Goal: Task Accomplishment & Management: Use online tool/utility

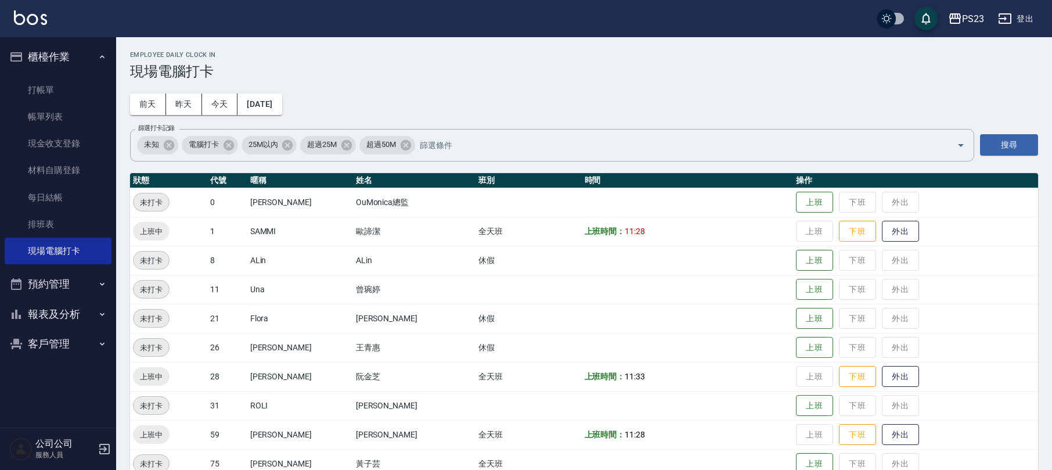
scroll to position [80, 0]
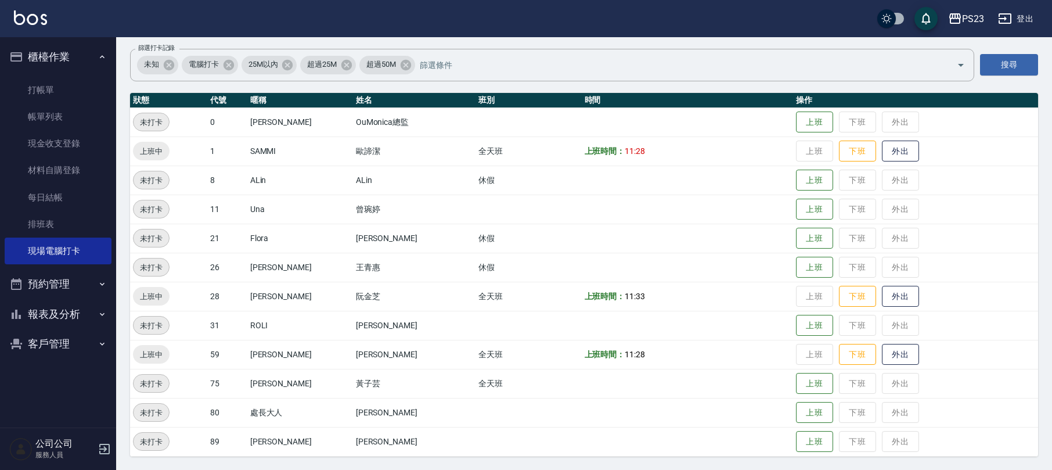
click at [67, 333] on button "客戶管理" at bounding box center [58, 343] width 107 height 30
click at [55, 375] on link "客戶列表" at bounding box center [58, 376] width 107 height 27
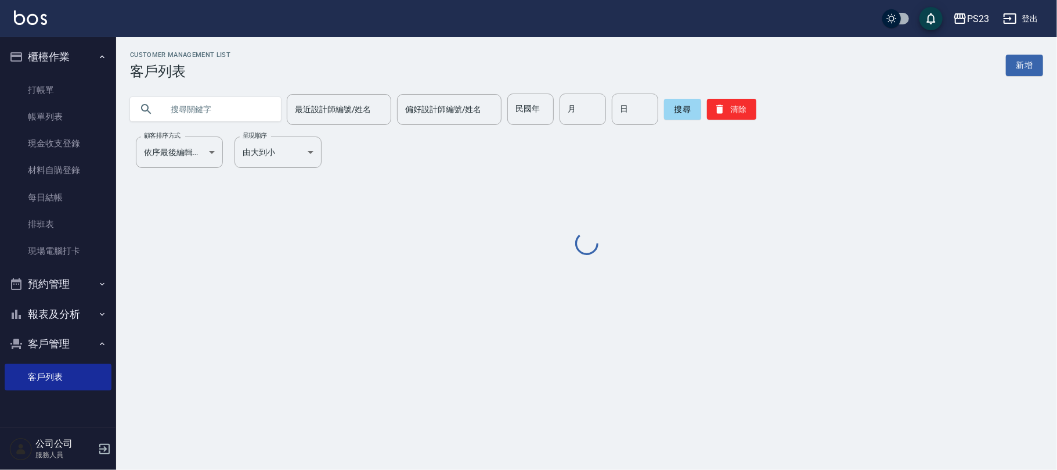
click at [221, 77] on h3 "客戶列表" at bounding box center [180, 71] width 100 height 16
drag, startPoint x: 229, startPoint y: 120, endPoint x: 232, endPoint y: 127, distance: 7.8
click at [231, 126] on div "Customer Management List 客戶列表 新增 最近設計師編號/姓名 最近設計師編號/姓名 偏好設計師編號/姓名 偏好設計師編號/姓名 民國…" at bounding box center [586, 154] width 941 height 206
click at [232, 127] on div "Customer Management List 客戶列表 新增 最近設計師編號/姓名 最近設計師編號/姓名 偏好設計師編號/姓名 偏好設計師編號/姓名 民國…" at bounding box center [586, 154] width 941 height 206
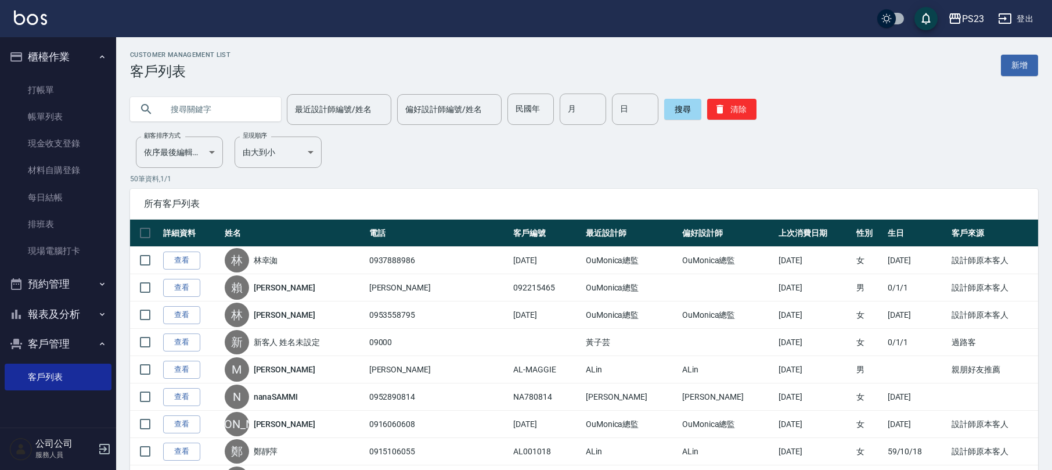
click at [172, 107] on input "text" at bounding box center [216, 108] width 109 height 31
type input "[PERSON_NAME]"
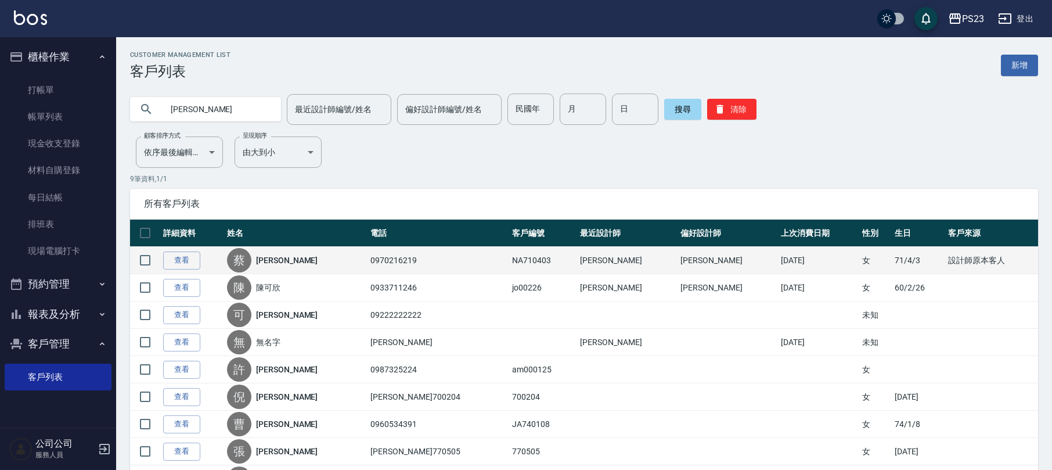
click at [296, 265] on div "[PERSON_NAME]" at bounding box center [296, 260] width 138 height 24
click at [296, 261] on div "[PERSON_NAME]" at bounding box center [296, 260] width 138 height 24
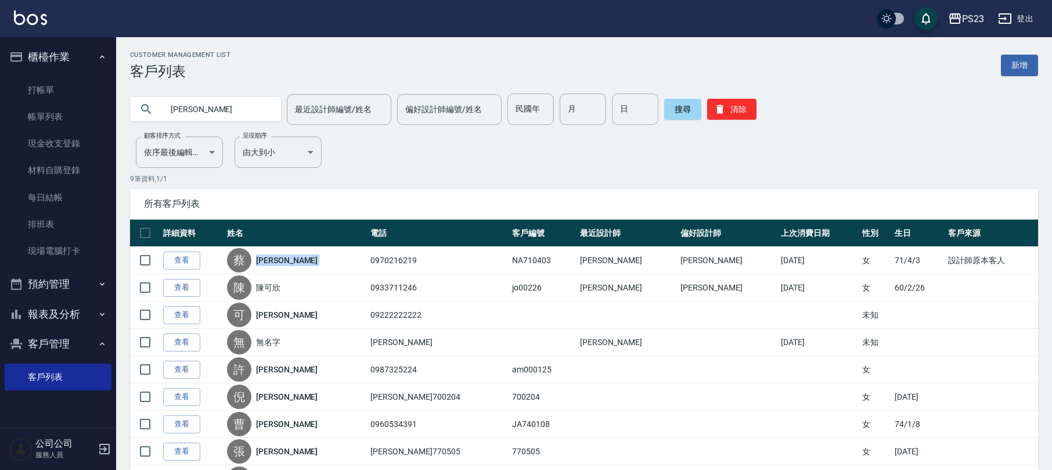
click at [293, 261] on link "[PERSON_NAME]" at bounding box center [287, 260] width 62 height 12
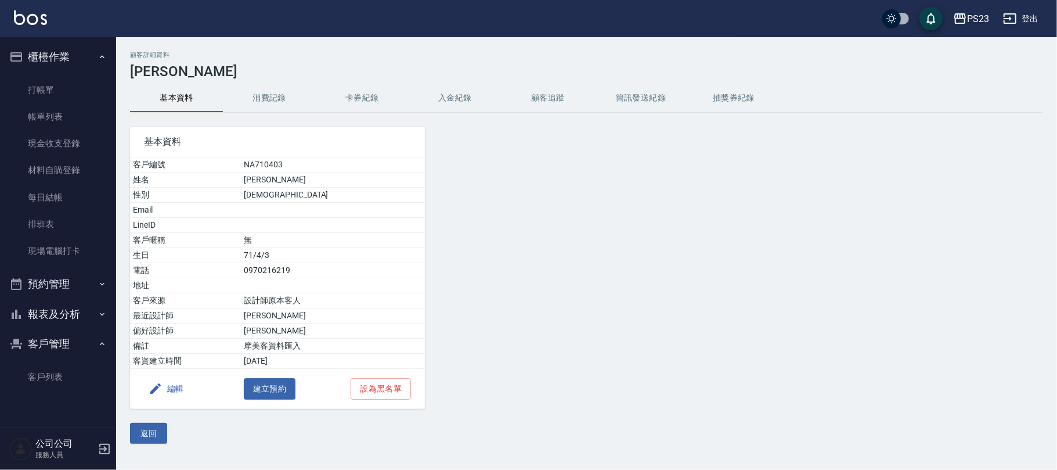
click at [263, 94] on button "消費記錄" at bounding box center [269, 98] width 93 height 28
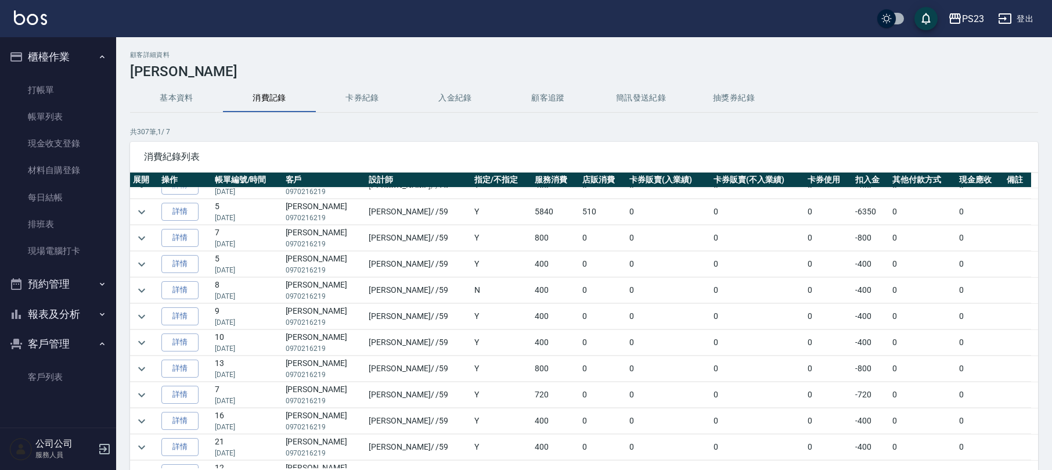
scroll to position [1045, 0]
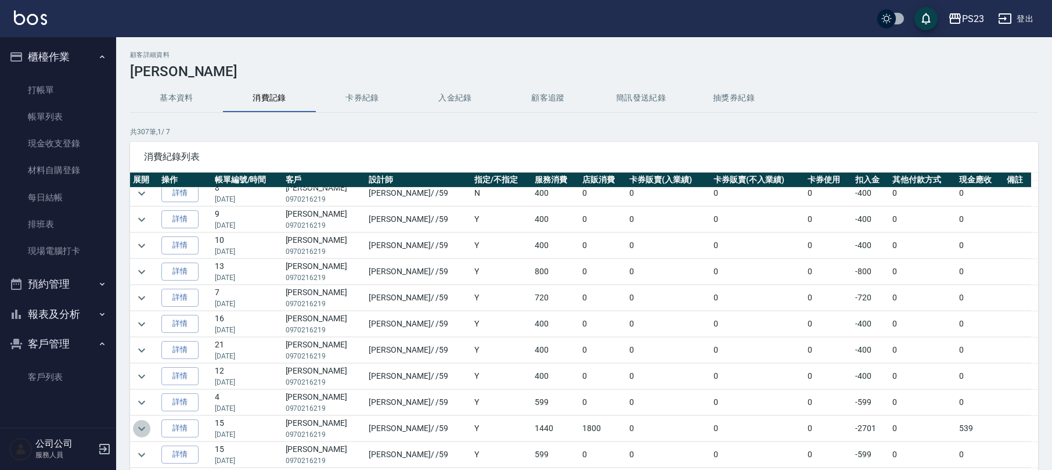
click at [139, 429] on icon "expand row" at bounding box center [142, 428] width 14 height 14
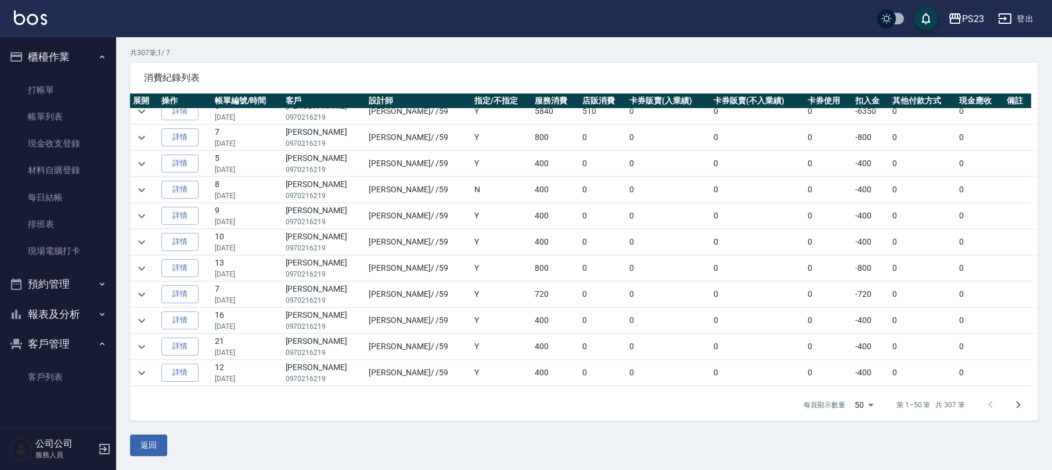
scroll to position [873, 0]
click at [146, 196] on icon "expand row" at bounding box center [142, 189] width 14 height 14
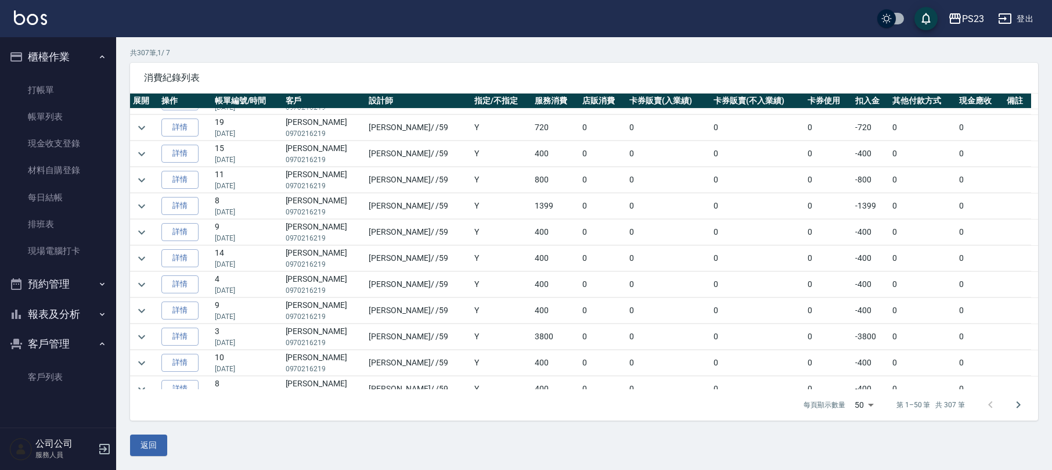
scroll to position [99, 0]
click at [138, 158] on icon "expand row" at bounding box center [142, 153] width 14 height 14
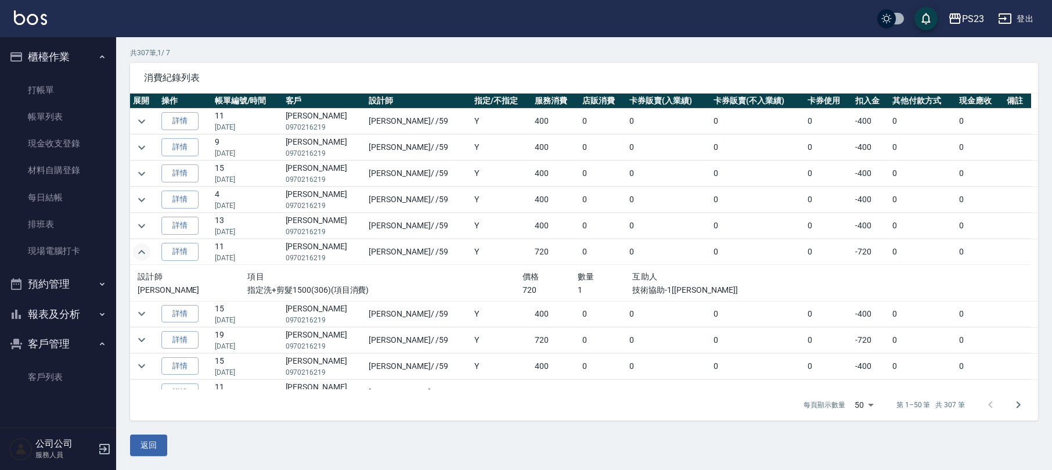
scroll to position [0, 0]
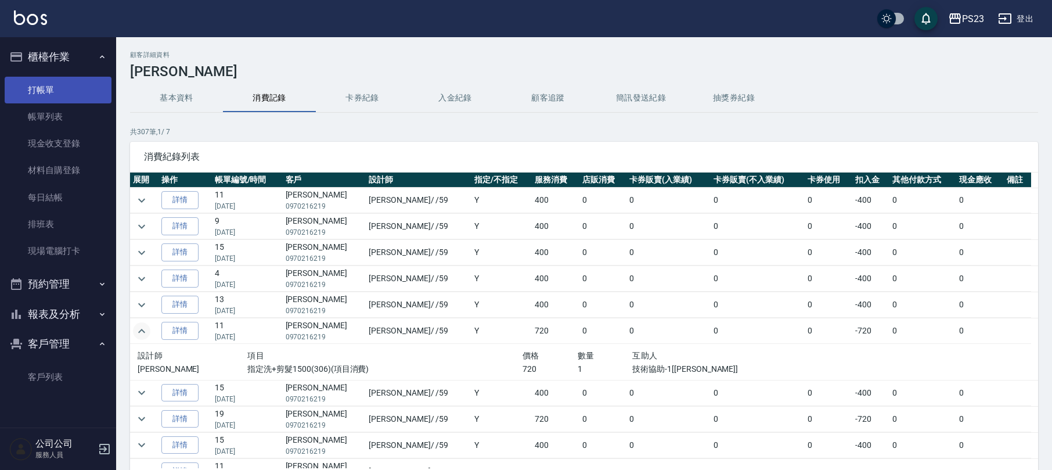
click at [23, 84] on link "打帳單" at bounding box center [58, 90] width 107 height 27
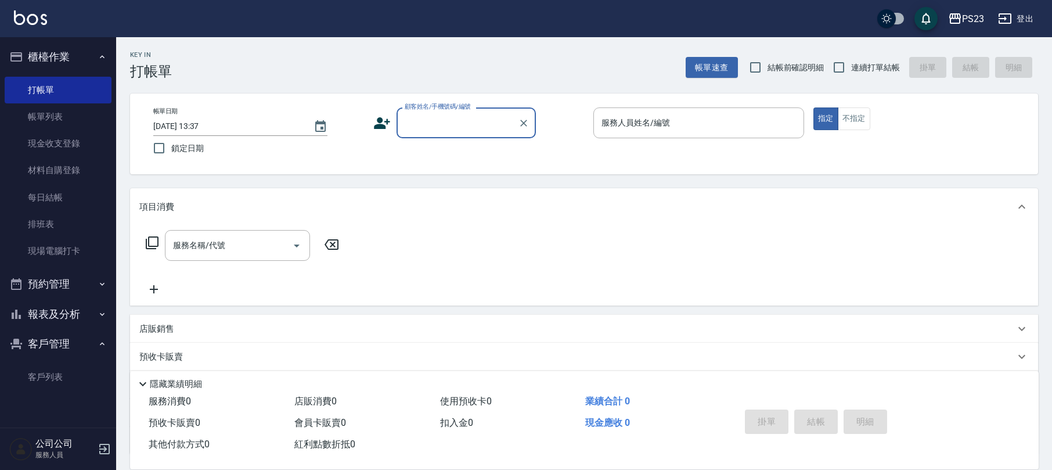
click at [58, 58] on button "櫃檯作業" at bounding box center [58, 57] width 107 height 30
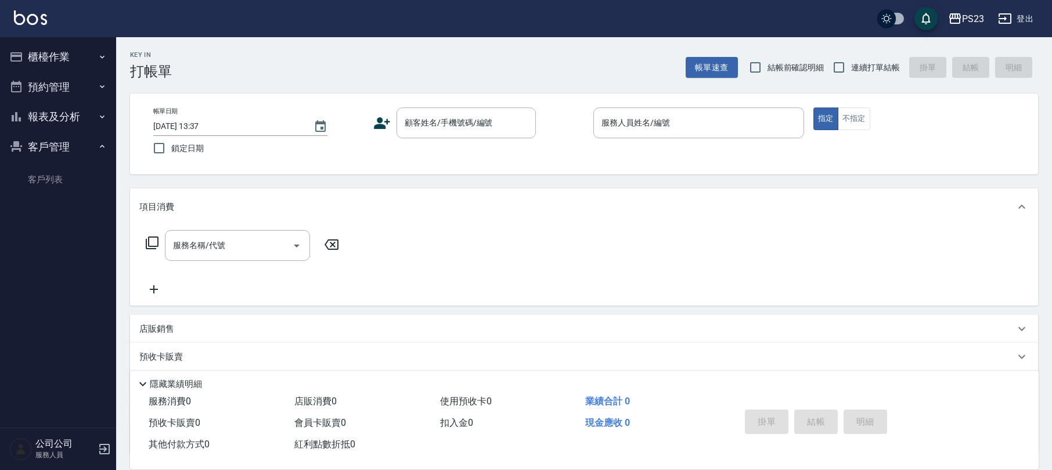
click at [107, 59] on button "櫃檯作業" at bounding box center [58, 57] width 107 height 30
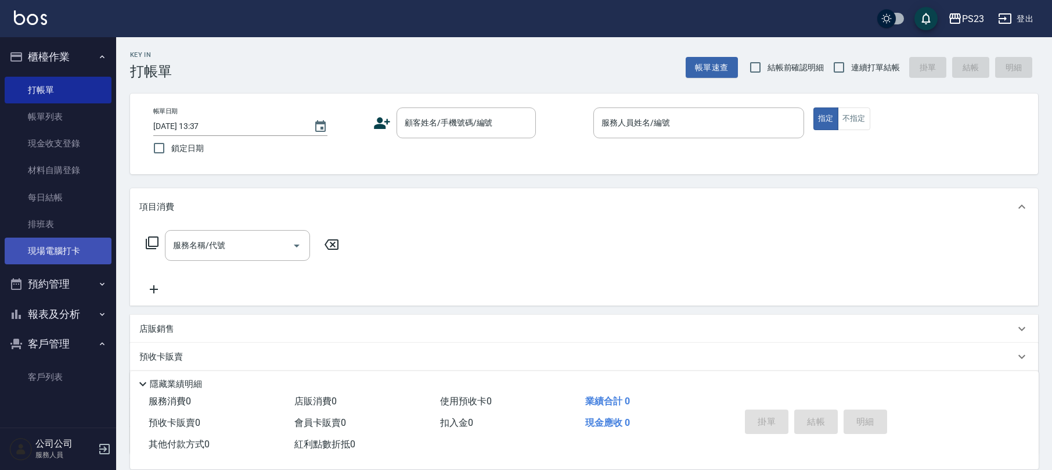
click at [67, 254] on link "現場電腦打卡" at bounding box center [58, 250] width 107 height 27
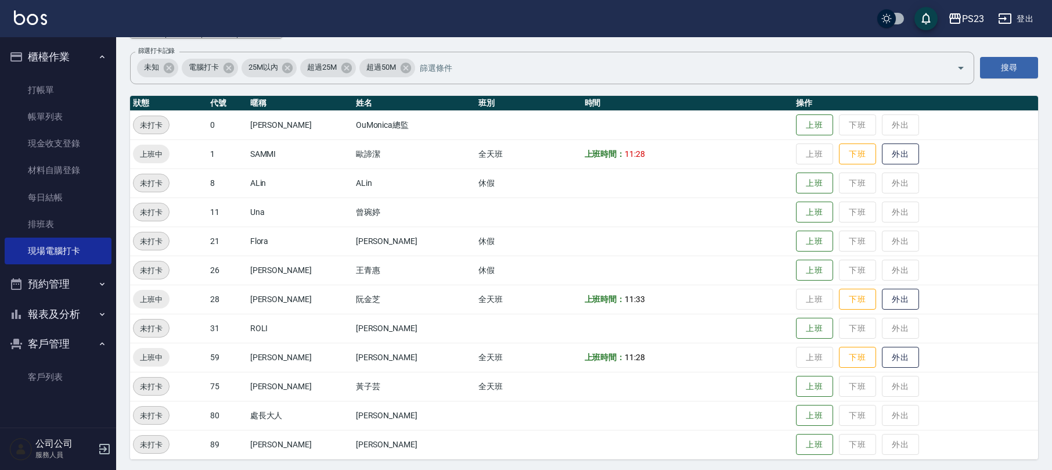
scroll to position [80, 0]
